Goal: Find specific page/section: Find specific page/section

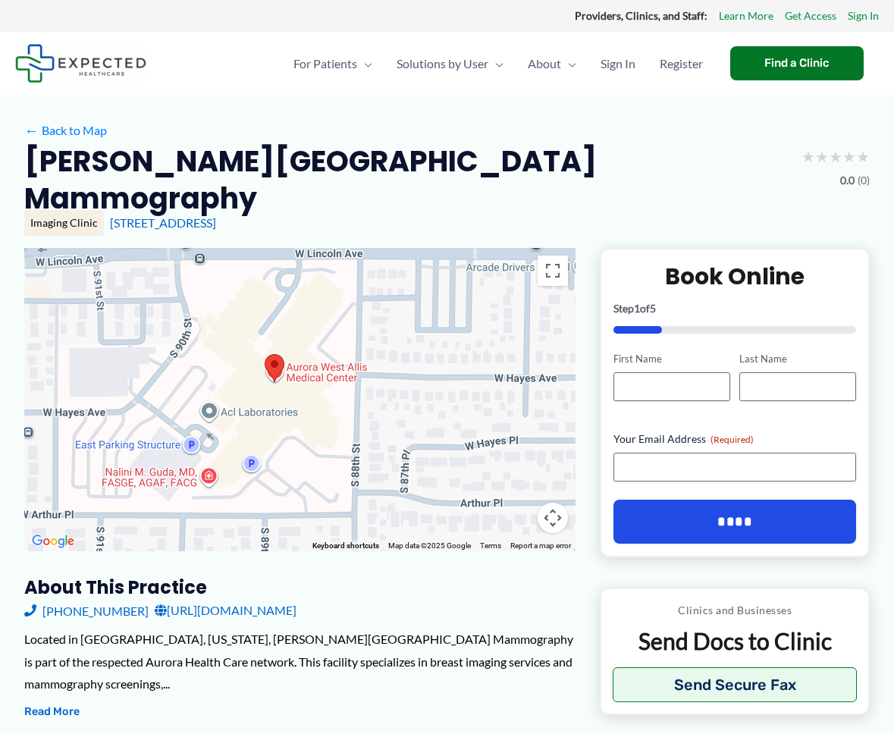
drag, startPoint x: 361, startPoint y: 306, endPoint x: 249, endPoint y: 321, distance: 113.2
click at [249, 321] on div at bounding box center [299, 399] width 551 height 303
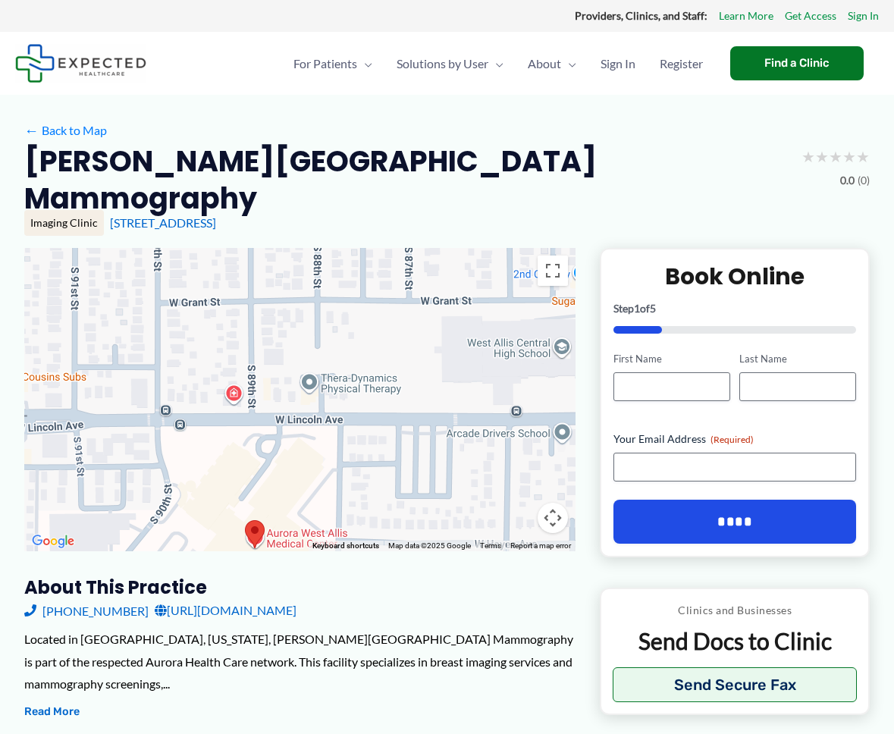
drag, startPoint x: 243, startPoint y: 332, endPoint x: 217, endPoint y: 530, distance: 199.5
click at [217, 530] on div "Use ⌘ + scroll to zoom the map" at bounding box center [299, 399] width 551 height 303
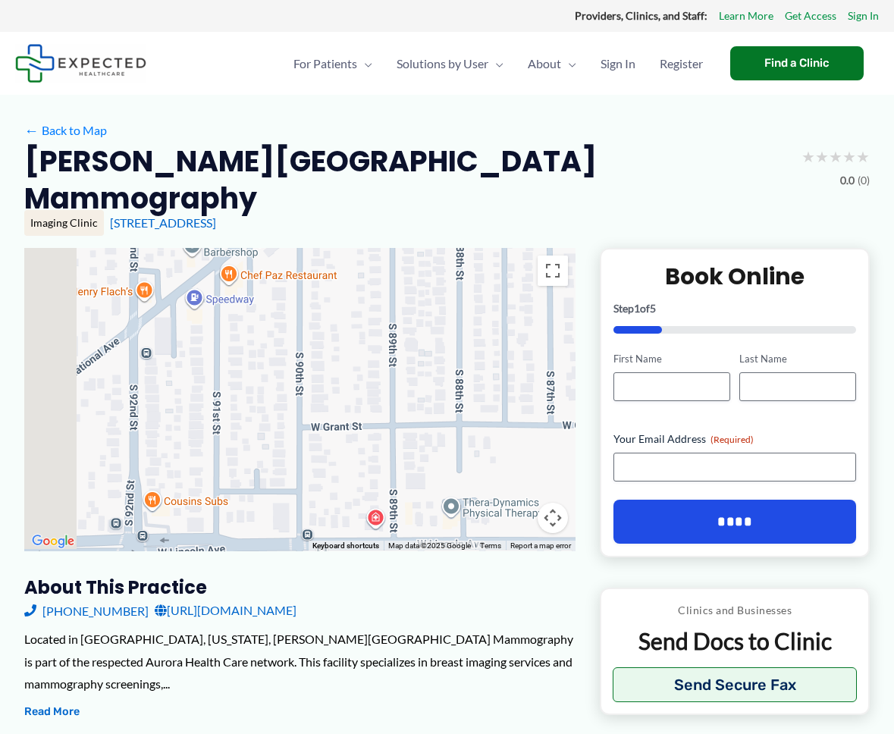
drag, startPoint x: 329, startPoint y: 344, endPoint x: 478, endPoint y: 437, distance: 175.0
click at [478, 437] on div at bounding box center [299, 399] width 551 height 303
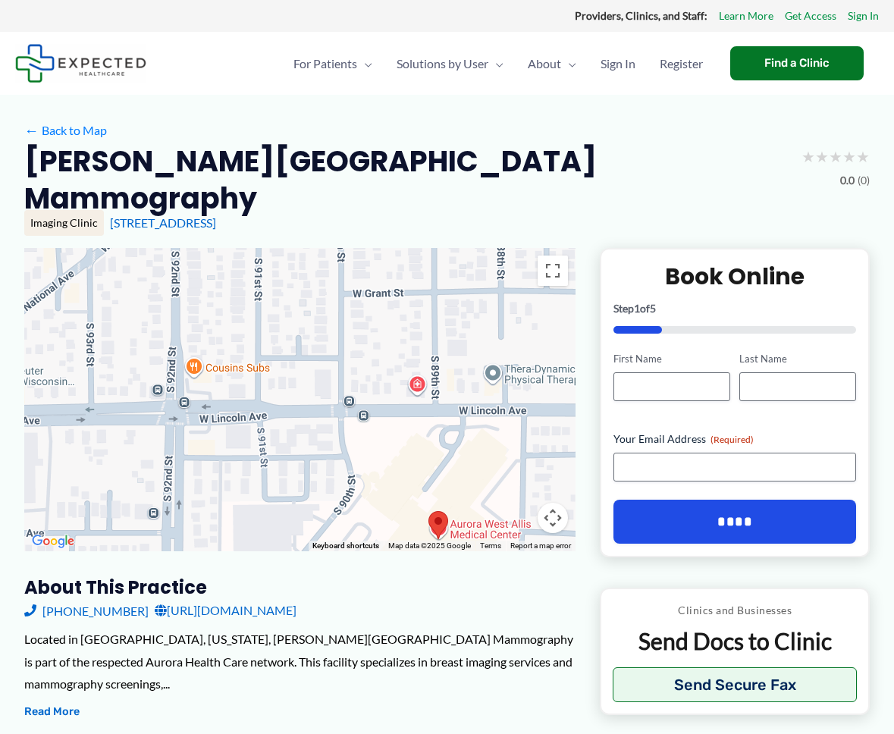
drag, startPoint x: 355, startPoint y: 440, endPoint x: 397, endPoint y: 306, distance: 141.2
click at [397, 306] on div at bounding box center [299, 399] width 551 height 303
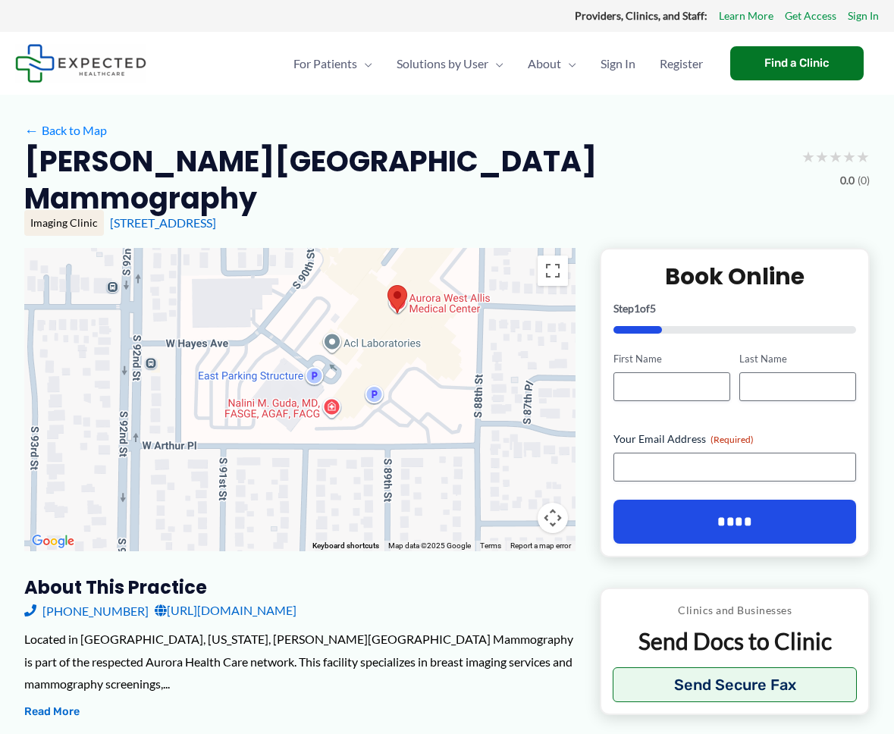
drag, startPoint x: 331, startPoint y: 446, endPoint x: 290, endPoint y: 221, distance: 229.0
click at [290, 248] on div "Use ⌘ + scroll to zoom the map" at bounding box center [299, 399] width 551 height 303
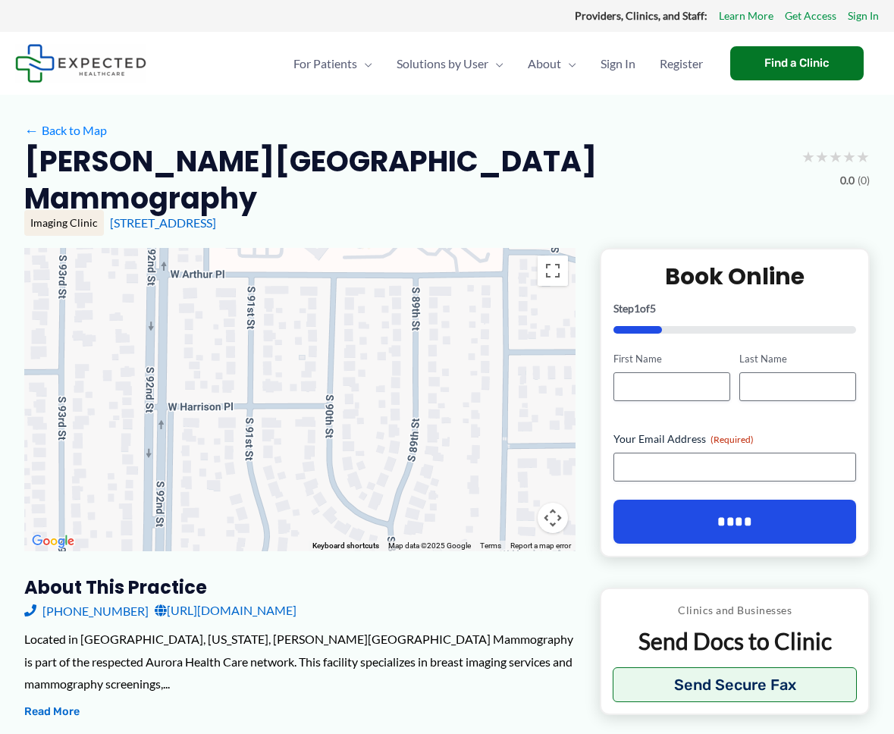
drag, startPoint x: 221, startPoint y: 422, endPoint x: 250, endPoint y: 244, distance: 180.5
click at [250, 248] on div at bounding box center [299, 399] width 551 height 303
drag, startPoint x: 275, startPoint y: 620, endPoint x: 276, endPoint y: 472, distance: 147.8
click at [276, 472] on div "← Move left → Move right ↑ Move up ↓ Move down + Zoom in - Zoom out Home Jump l…" at bounding box center [299, 589] width 551 height 682
click at [304, 704] on div "About this practice [PHONE_NUMBER] [URL][DOMAIN_NAME] Located in [GEOGRAPHIC_DA…" at bounding box center [299, 744] width 551 height 339
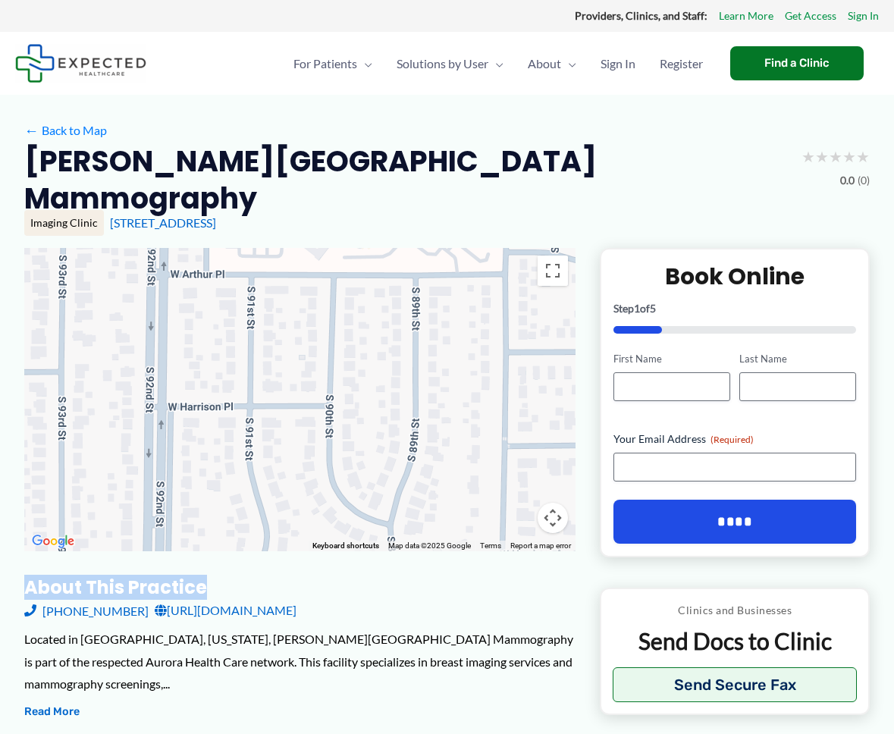
drag, startPoint x: 332, startPoint y: 556, endPoint x: 334, endPoint y: 543, distance: 13.1
click at [334, 543] on div "← Move left → Move right ↑ Move up ↓ Move down + Zoom in - Zoom out Home Jump l…" at bounding box center [299, 589] width 551 height 682
drag, startPoint x: 287, startPoint y: 105, endPoint x: 262, endPoint y: 96, distance: 26.4
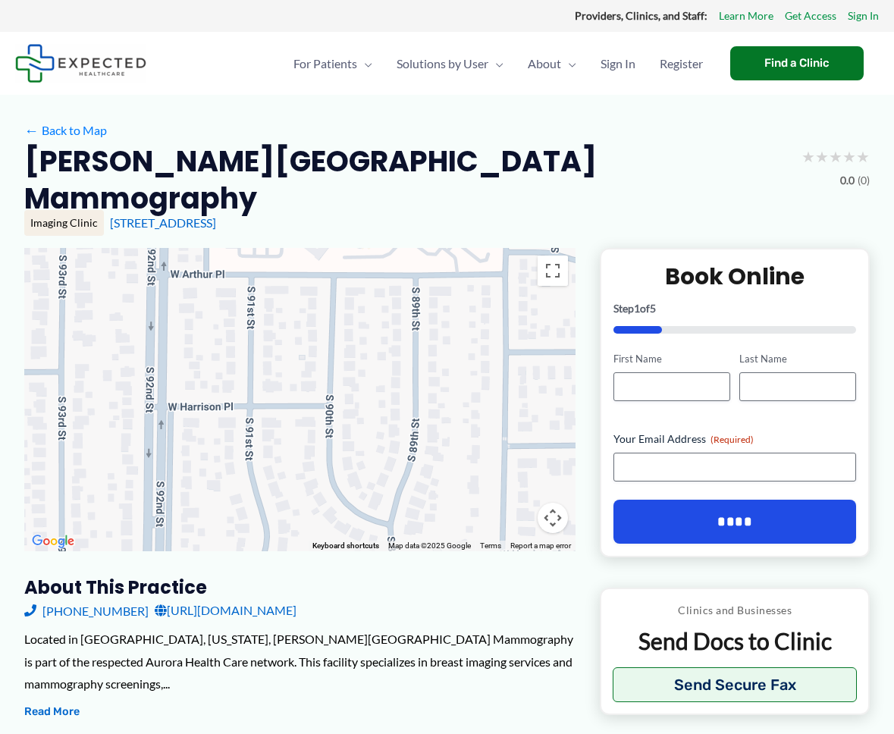
click at [67, 703] on button "Read More" at bounding box center [51, 712] width 55 height 18
